Goal: Information Seeking & Learning: Learn about a topic

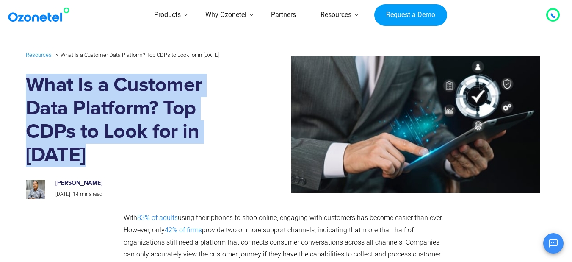
click at [166, 133] on h1 "What Is a Customer Data Platform? Top CDPs to Look for in [DATE]" at bounding box center [134, 120] width 217 height 93
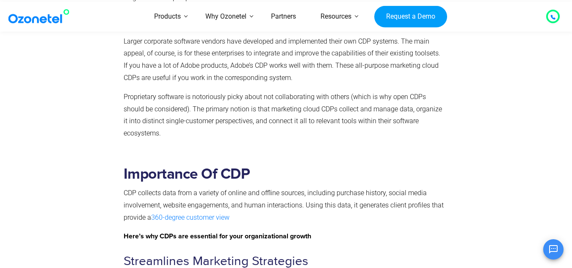
scroll to position [1508, 0]
click at [171, 114] on p "Proprietary software is notoriously picky about not collaborating with others (…" at bounding box center [285, 115] width 322 height 49
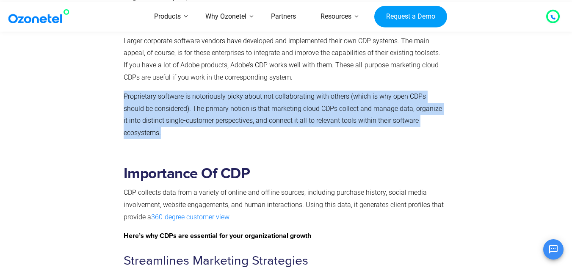
click at [171, 114] on p "Proprietary software is notoriously picky about not collaborating with others (…" at bounding box center [285, 115] width 322 height 49
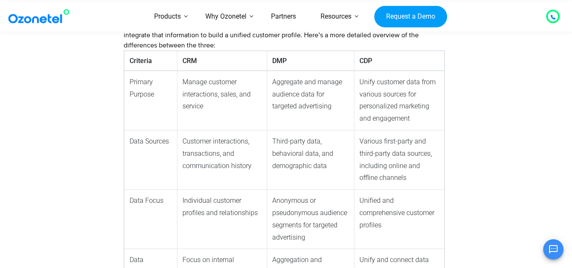
scroll to position [2814, 0]
